Goal: Check status: Check status

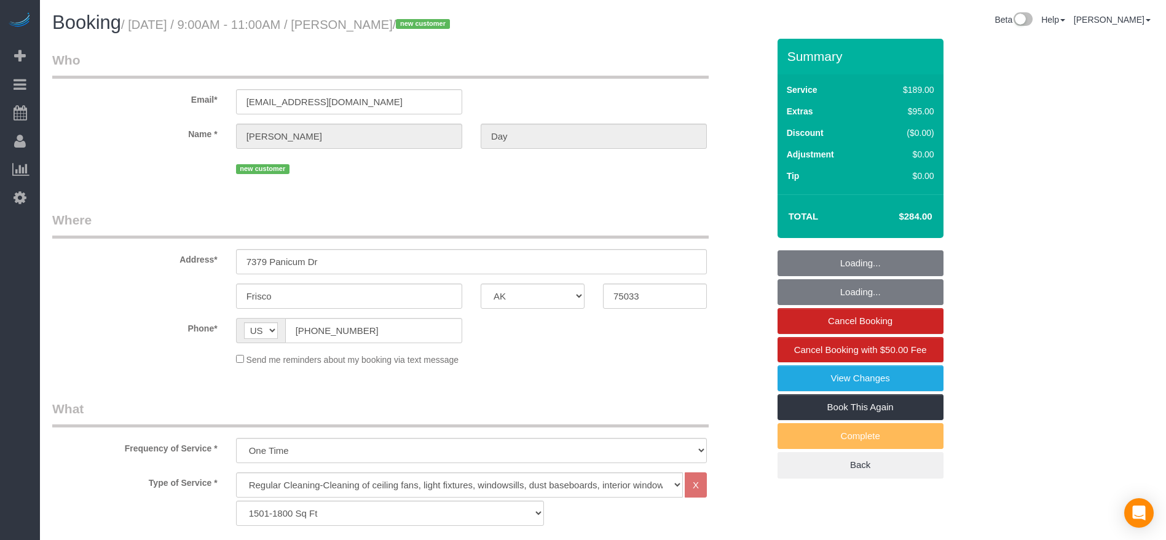
select select "[GEOGRAPHIC_DATA]"
select select "3"
select select "string:check"
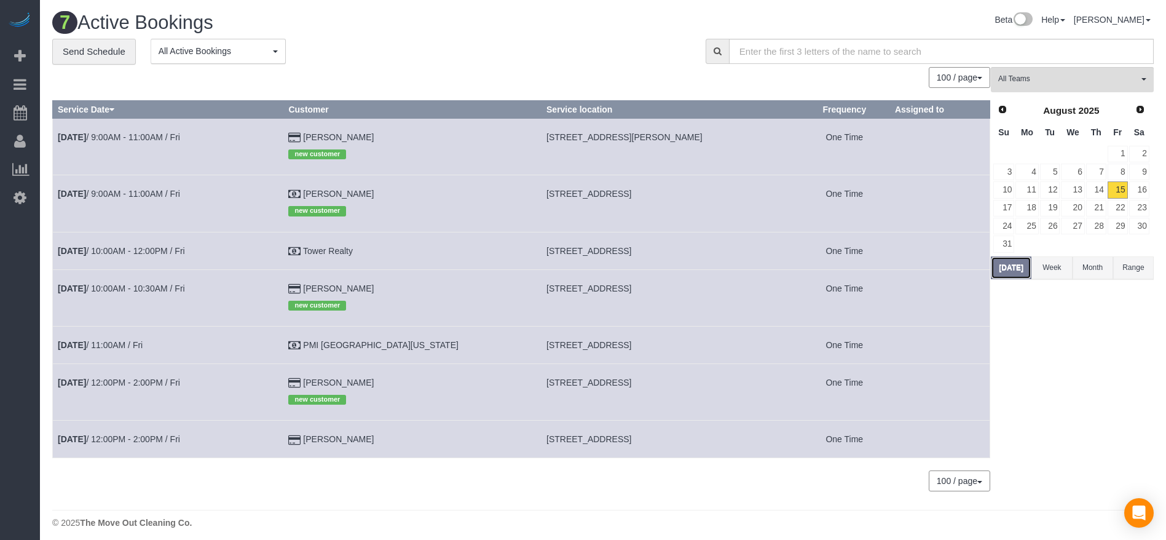
click at [1019, 266] on button "[DATE]" at bounding box center [1011, 267] width 41 height 23
drag, startPoint x: 500, startPoint y: 346, endPoint x: 652, endPoint y: 340, distance: 152.0
click at [657, 341] on td "[STREET_ADDRESS]" at bounding box center [671, 345] width 258 height 38
copy span "[STREET_ADDRESS]"
click at [1014, 266] on button "[DATE]" at bounding box center [1011, 267] width 41 height 23
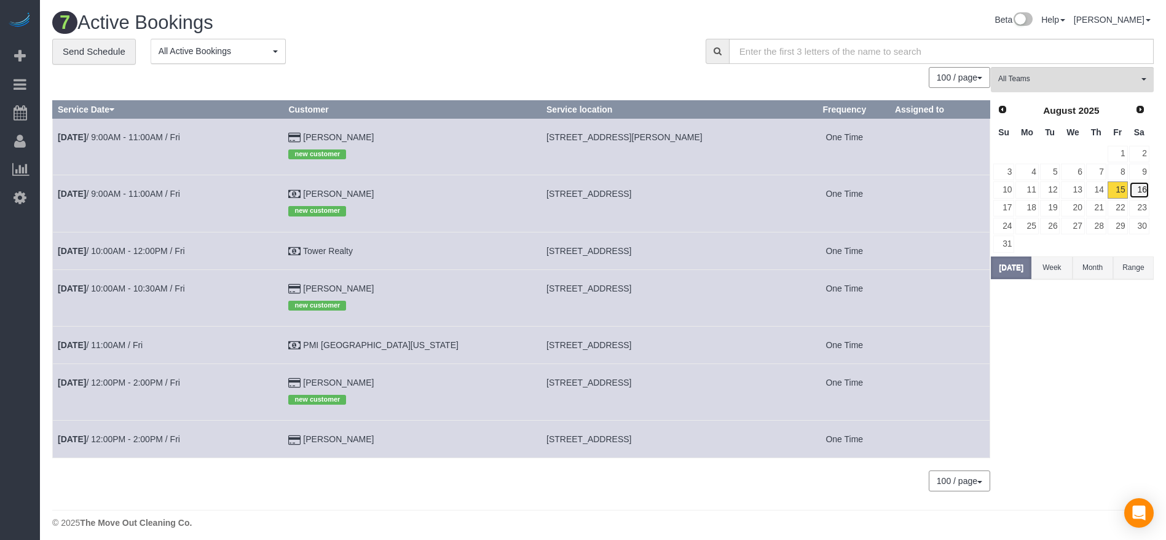
click at [1144, 191] on link "16" at bounding box center [1139, 189] width 20 height 17
